Goal: Information Seeking & Learning: Learn about a topic

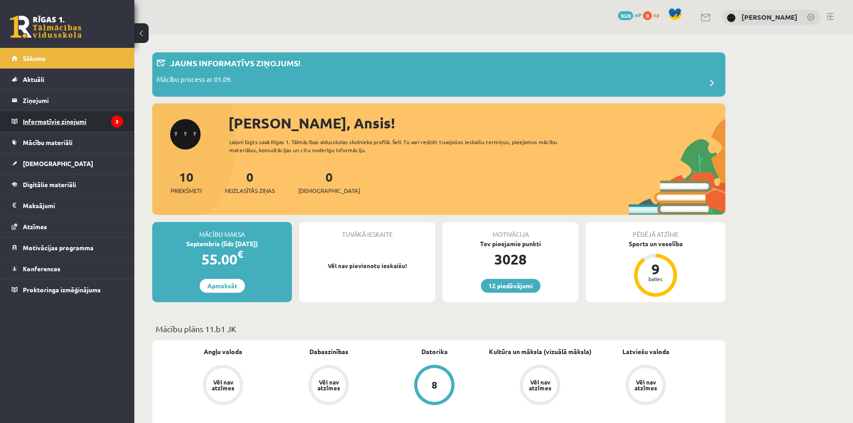
click at [73, 124] on legend "Informatīvie ziņojumi 3" at bounding box center [73, 121] width 100 height 21
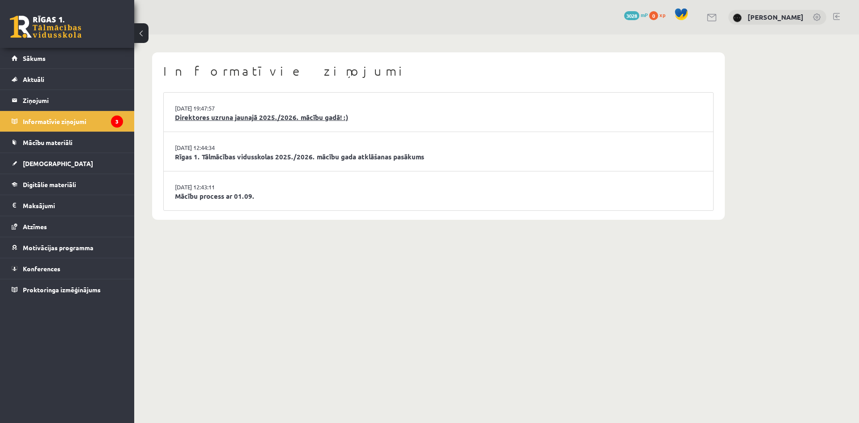
click at [294, 119] on link "Direktores uzruna jaunajā 2025./2026. mācību gadā! :)" at bounding box center [438, 117] width 527 height 10
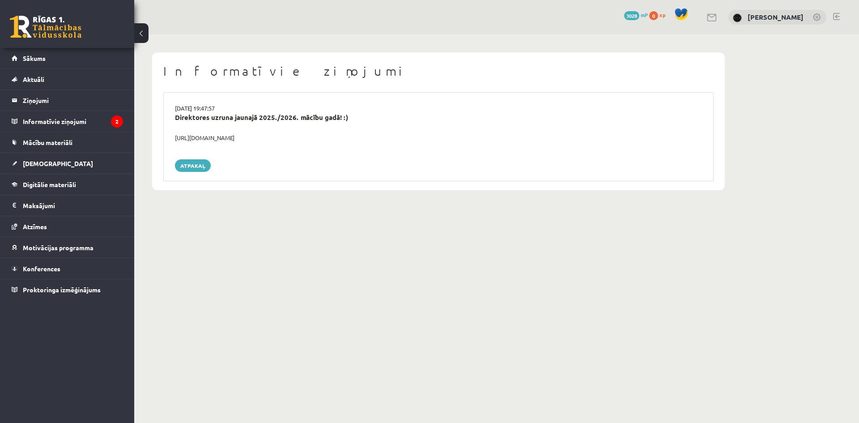
click at [244, 134] on div "https://youtube.com/shorts/lM8RsWyzCn4" at bounding box center [438, 137] width 541 height 9
click at [246, 136] on div "https://youtube.com/shorts/lM8RsWyzCn4" at bounding box center [438, 137] width 541 height 9
copy div "https://youtube.com/shorts/lM8RsWyzCn4"
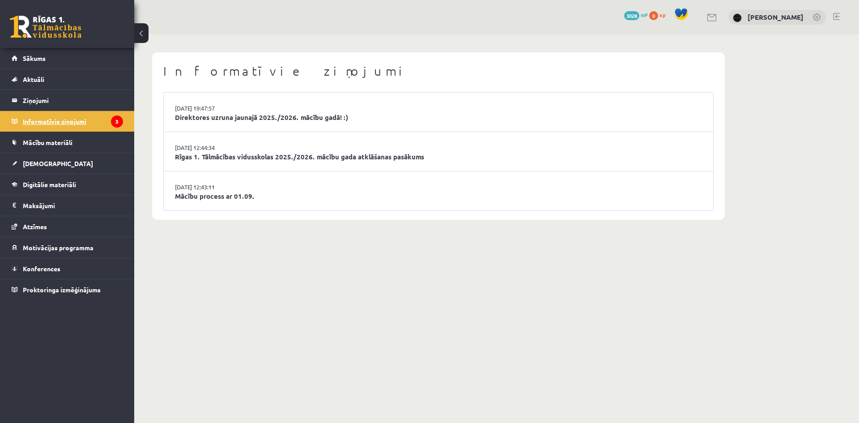
click at [85, 122] on legend "Informatīvie ziņojumi 3" at bounding box center [73, 121] width 100 height 21
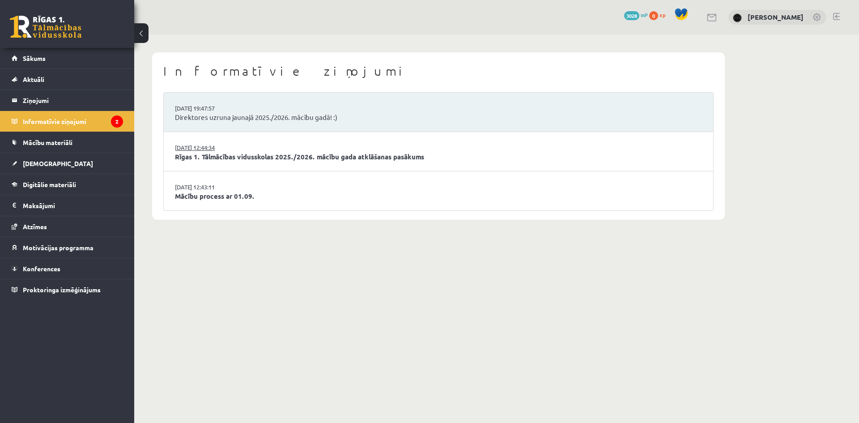
click at [193, 150] on link "[DATE] 12:44:34" at bounding box center [208, 147] width 67 height 9
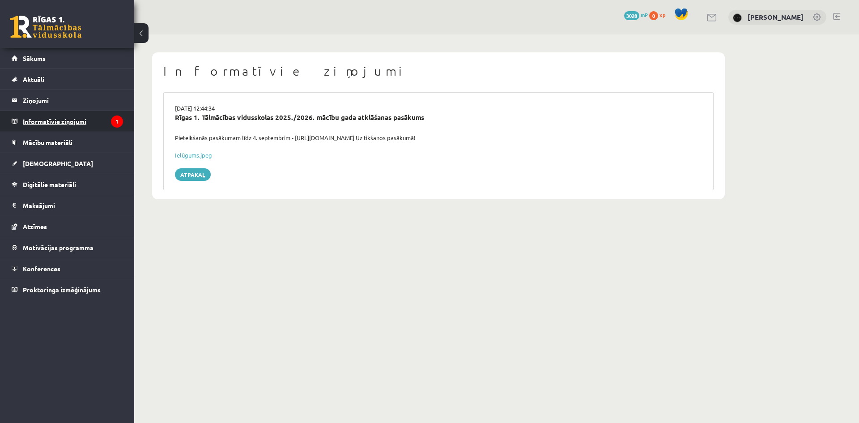
click at [93, 126] on legend "Informatīvie ziņojumi 1" at bounding box center [73, 121] width 100 height 21
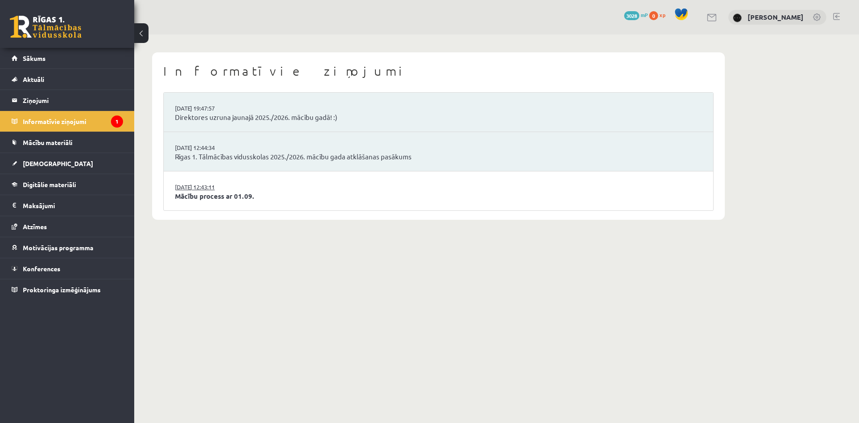
click at [212, 183] on link "[DATE] 12:43:11" at bounding box center [208, 187] width 67 height 9
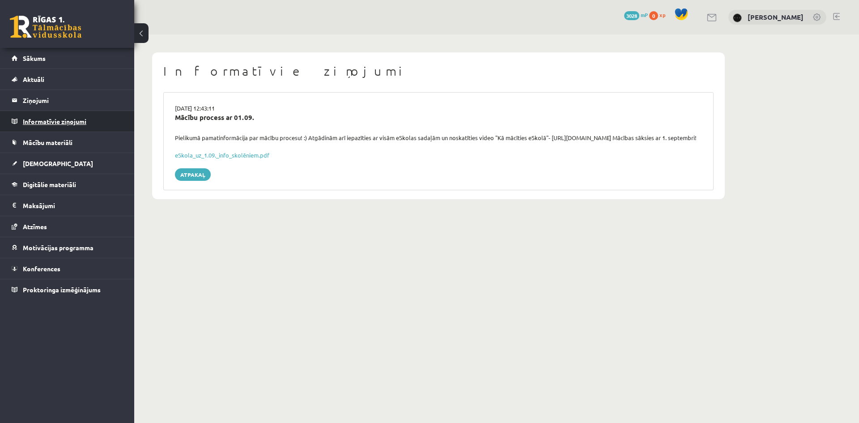
click at [85, 125] on legend "Informatīvie ziņojumi 0" at bounding box center [73, 121] width 100 height 21
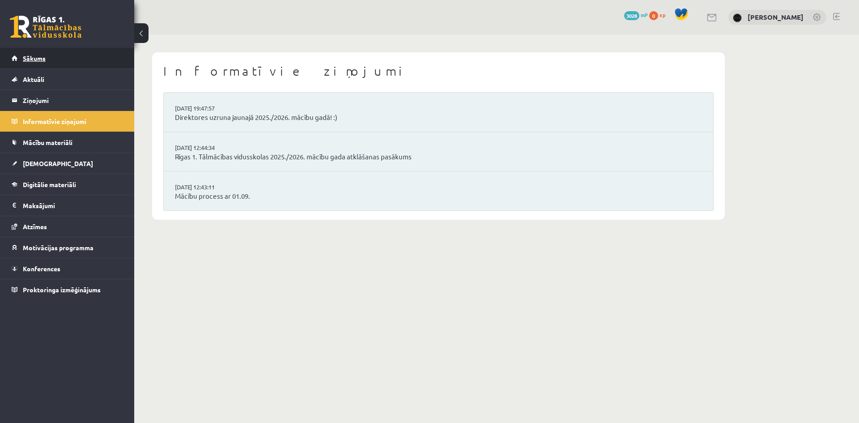
click at [89, 60] on link "Sākums" at bounding box center [67, 58] width 111 height 21
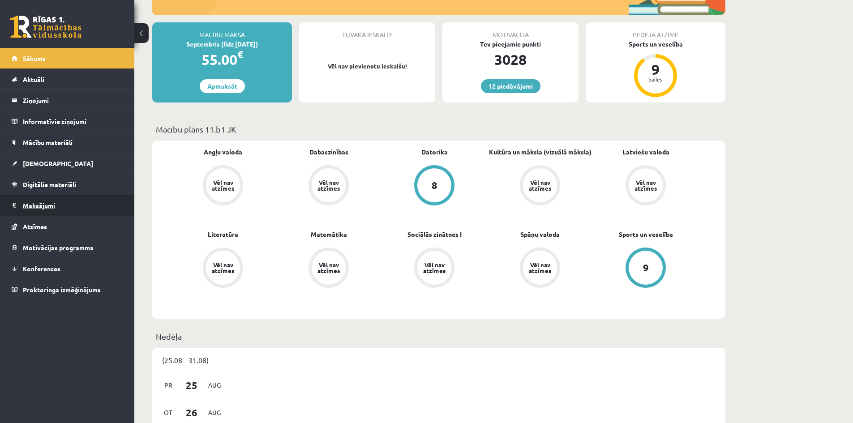
scroll to position [179, 0]
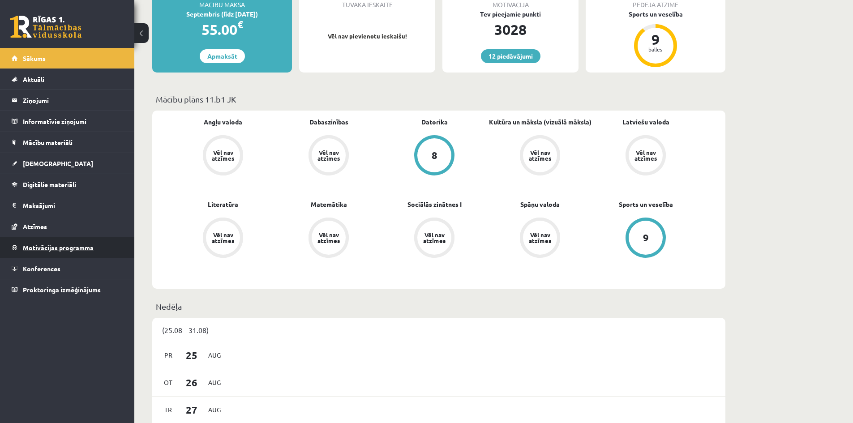
click at [84, 247] on span "Motivācijas programma" at bounding box center [58, 247] width 71 height 8
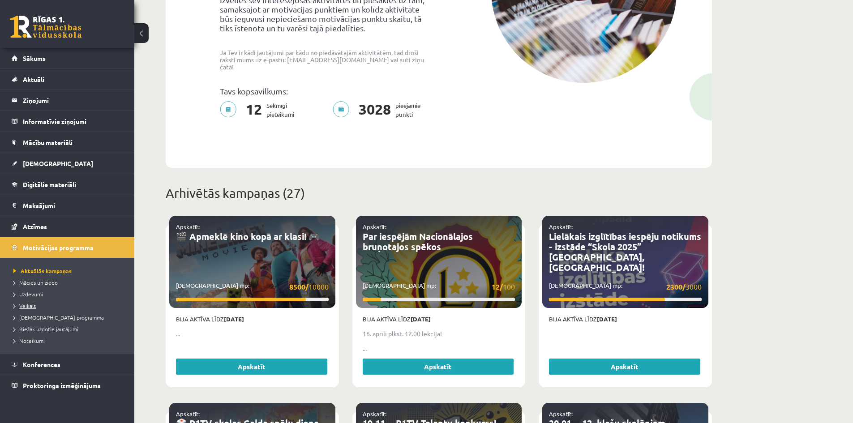
click at [32, 303] on span "Veikals" at bounding box center [24, 305] width 22 height 7
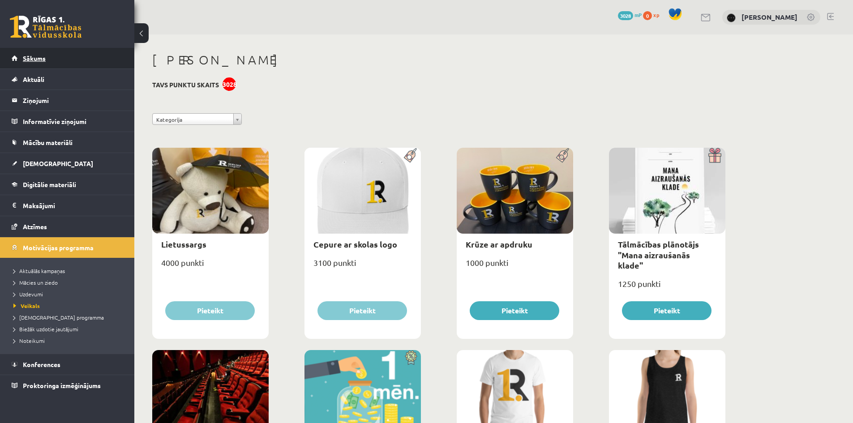
click at [71, 62] on link "Sākums" at bounding box center [67, 58] width 111 height 21
